Goal: Task Accomplishment & Management: Use online tool/utility

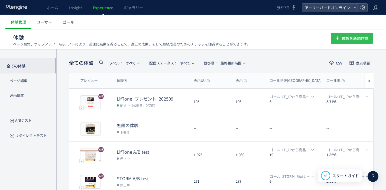
click at [347, 41] on span "体験を新規作成" at bounding box center [355, 38] width 27 height 11
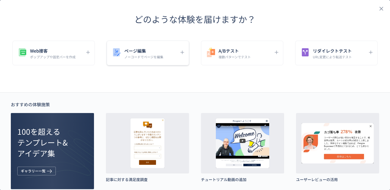
click at [168, 56] on div "ページ編集 ノーコードでページを編集" at bounding box center [143, 53] width 65 height 12
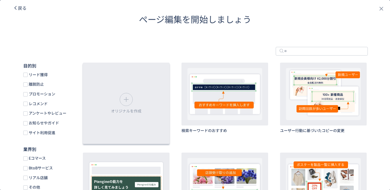
click at [134, 96] on div "オリジナルを作成" at bounding box center [126, 103] width 87 height 81
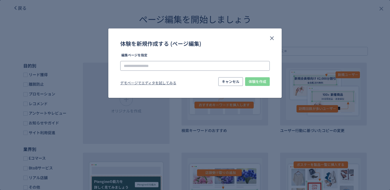
click at [171, 66] on input "体験を新規作成する (ページ編集)" at bounding box center [195, 66] width 150 height 10
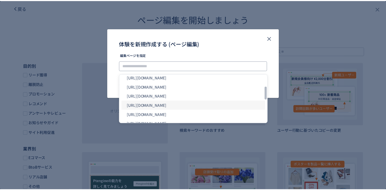
scroll to position [251, 0]
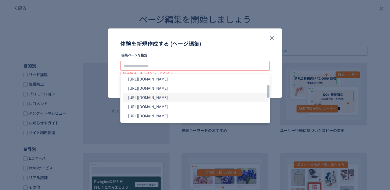
click at [202, 100] on li "[URL][DOMAIN_NAME]" at bounding box center [195, 97] width 145 height 9
type input "**********"
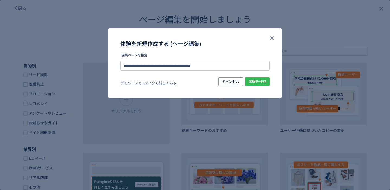
click at [255, 80] on span "体験を作成" at bounding box center [258, 81] width 18 height 9
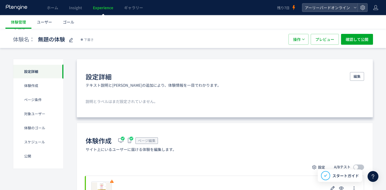
scroll to position [10, 0]
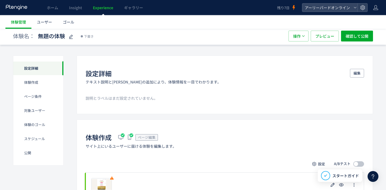
click at [105, 7] on span "Experience" at bounding box center [103, 7] width 20 height 5
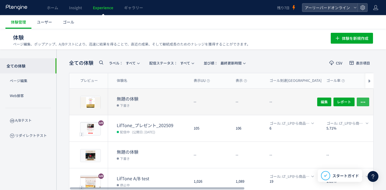
drag, startPoint x: 363, startPoint y: 101, endPoint x: 359, endPoint y: 101, distance: 3.8
click at [363, 102] on use "button" at bounding box center [363, 102] width 4 height 1
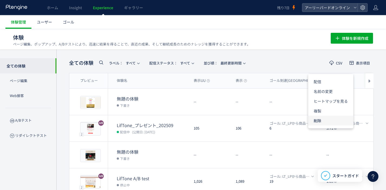
click at [324, 118] on li "削除" at bounding box center [330, 121] width 45 height 10
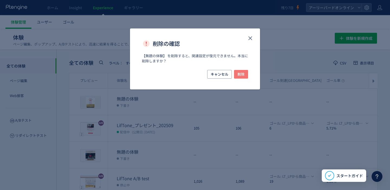
click at [245, 73] on button "削除" at bounding box center [241, 74] width 14 height 9
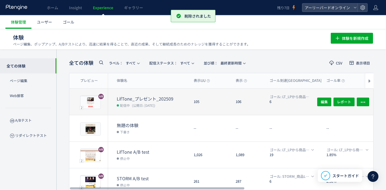
click at [155, 99] on dt "LifTone_プレゼント_202509" at bounding box center [153, 99] width 73 height 6
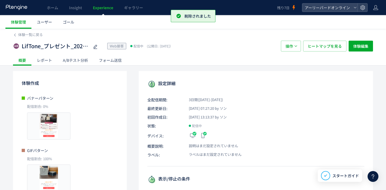
click at [76, 59] on div "A/Bテスト分析" at bounding box center [75, 60] width 36 height 11
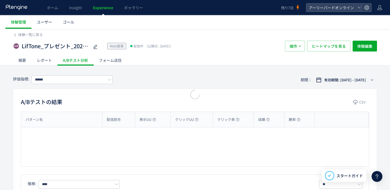
type input "**********"
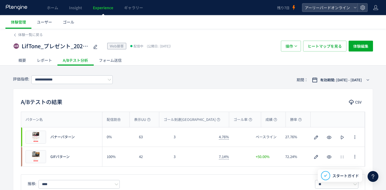
scroll to position [52, 0]
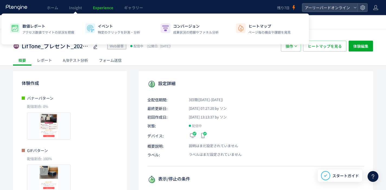
click at [98, 9] on span "Experience" at bounding box center [103, 7] width 20 height 5
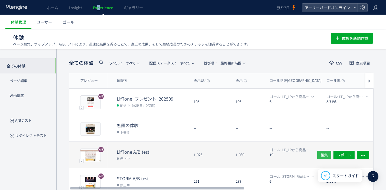
click at [323, 154] on span "編集" at bounding box center [324, 154] width 7 height 9
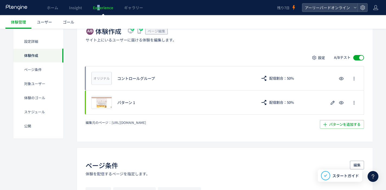
scroll to position [117, 0]
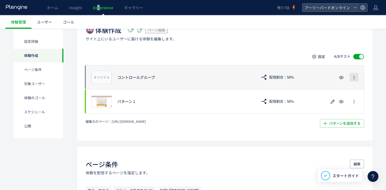
click at [352, 77] on icon "button" at bounding box center [354, 77] width 4 height 4
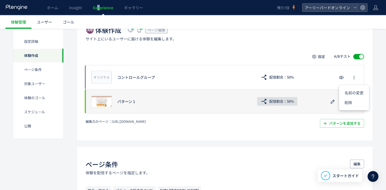
click at [285, 97] on span "配信割合：50%" at bounding box center [281, 101] width 25 height 9
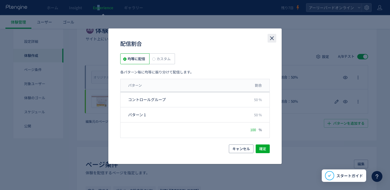
click at [271, 40] on icon "close" at bounding box center [272, 38] width 7 height 7
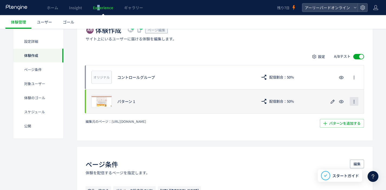
click at [352, 99] on icon "button" at bounding box center [354, 101] width 4 height 4
drag, startPoint x: 316, startPoint y: 106, endPoint x: 326, endPoint y: 103, distance: 10.6
click at [318, 106] on div "プレビュー パターン 1 配信割合：50%" at bounding box center [225, 101] width 279 height 24
click at [332, 101] on icon "button" at bounding box center [332, 101] width 7 height 7
